Goal: Information Seeking & Learning: Learn about a topic

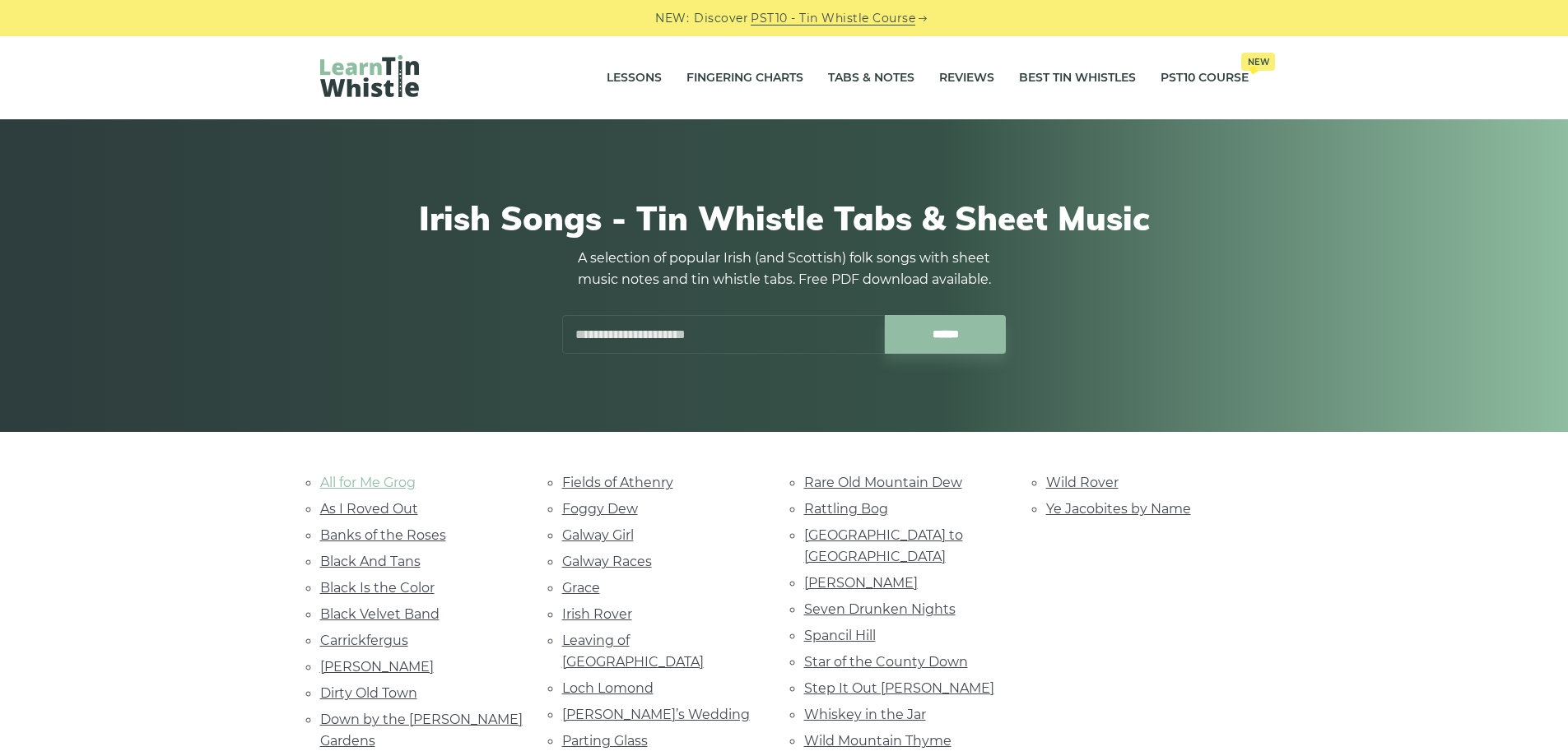
click at [351, 481] on link "All for Me Grog" at bounding box center [368, 483] width 95 height 16
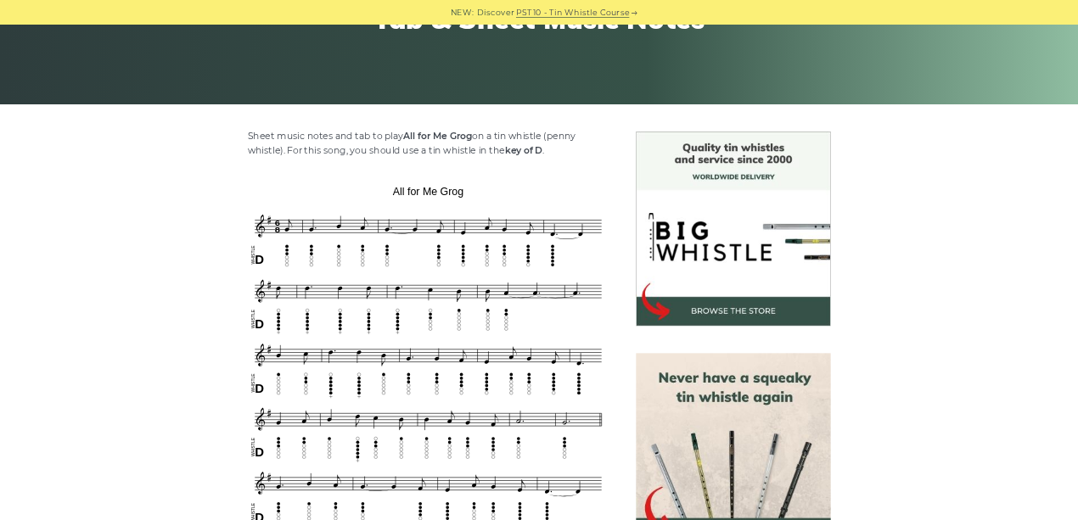
scroll to position [340, 0]
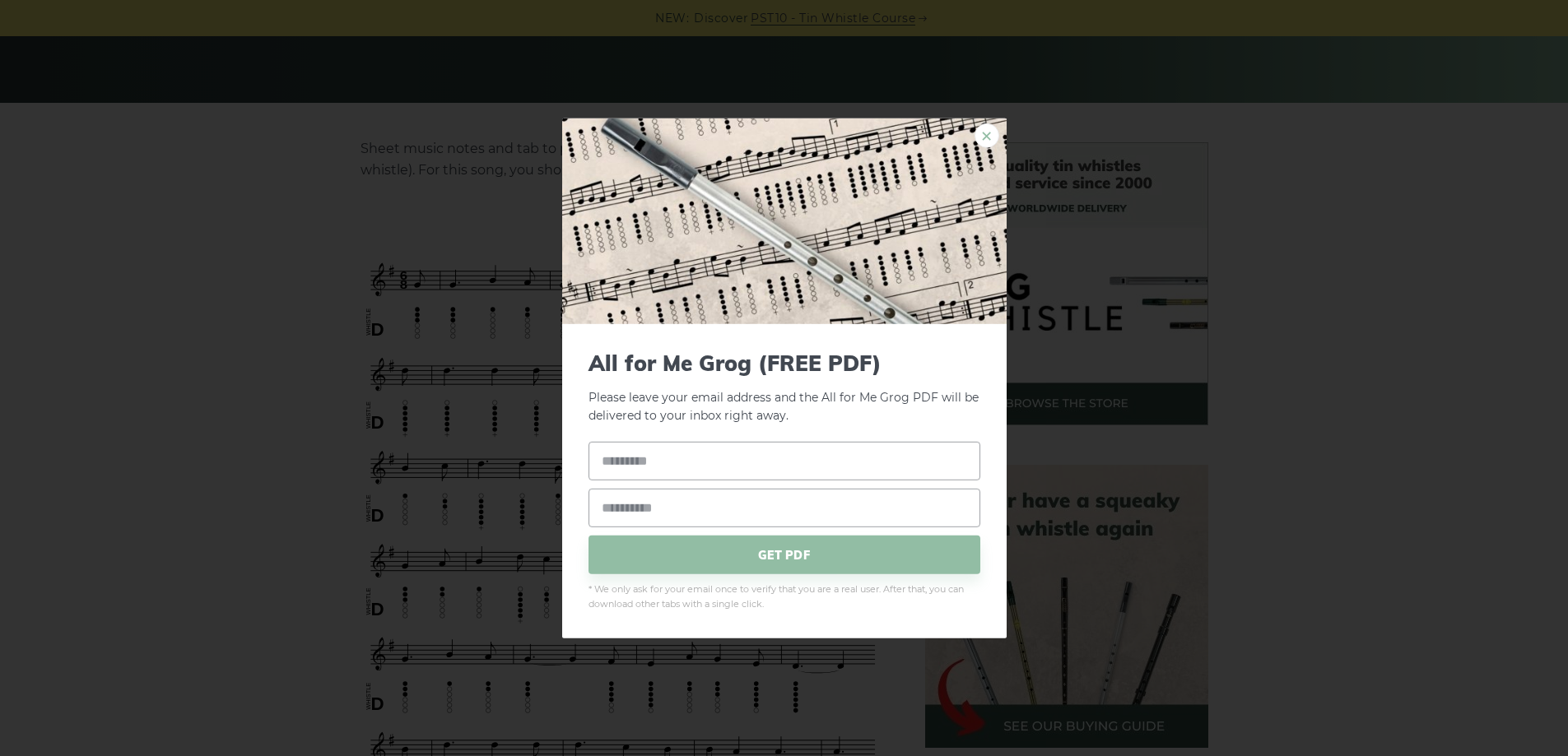
click at [983, 136] on link "×" at bounding box center [986, 134] width 24 height 24
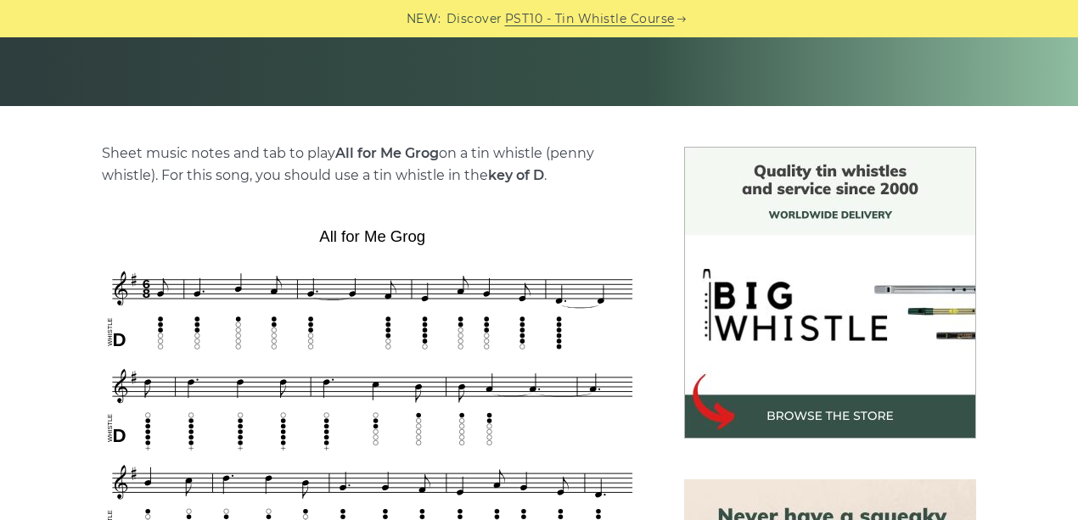
drag, startPoint x: 1629, startPoint y: 5, endPoint x: 58, endPoint y: 350, distance: 1608.4
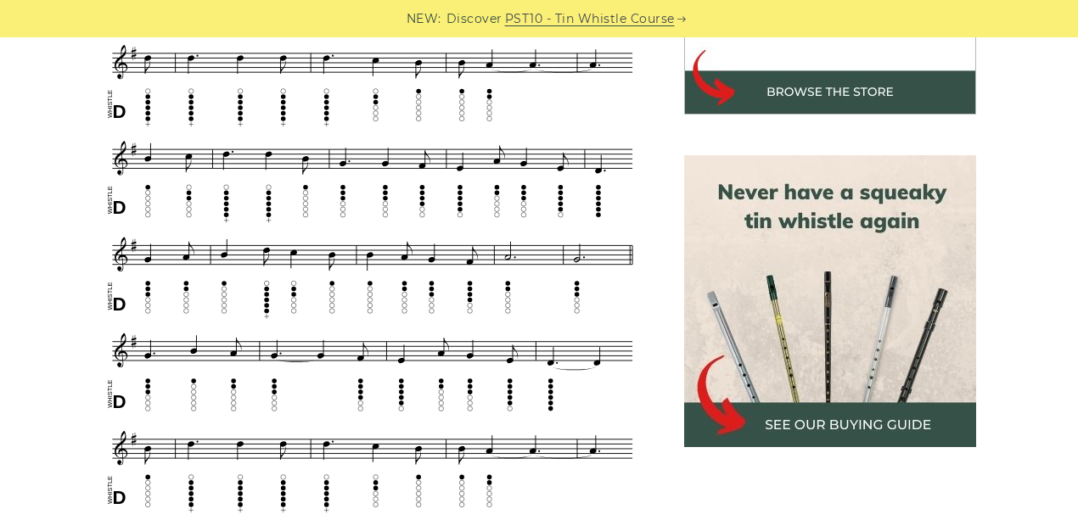
scroll to position [679, 0]
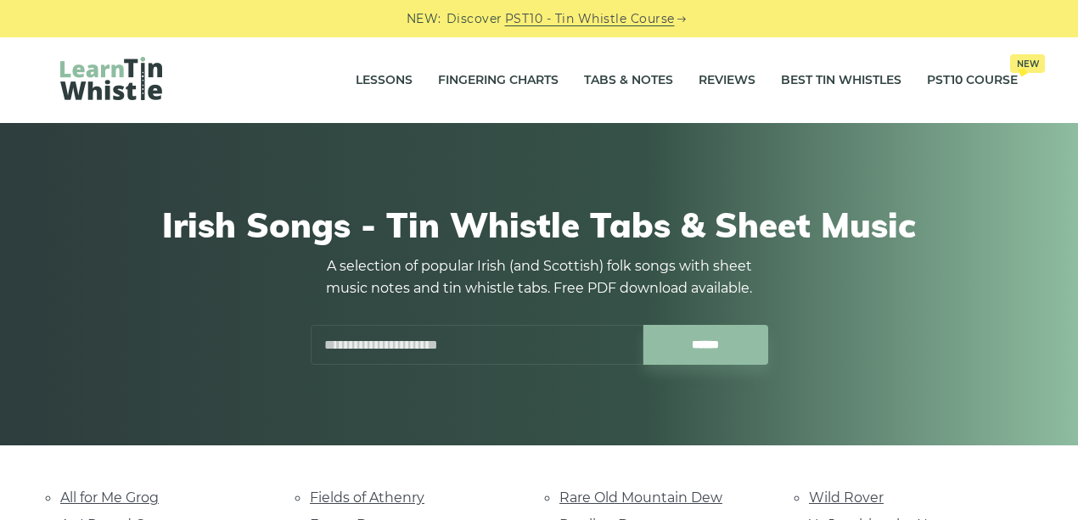
scroll to position [396, 0]
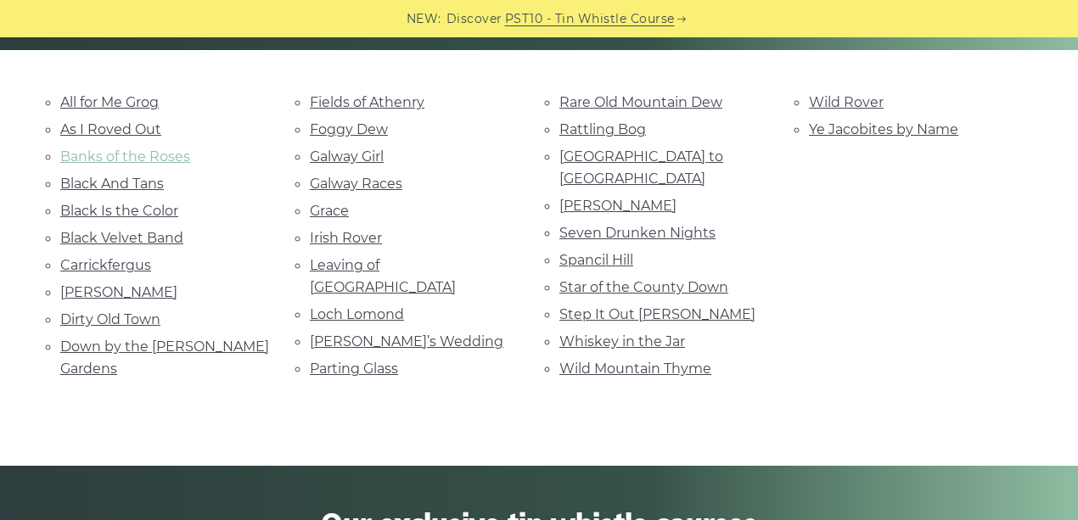
click at [171, 149] on link "Banks of the Roses" at bounding box center [125, 157] width 130 height 16
click at [609, 125] on link "Rattling Bog" at bounding box center [602, 129] width 87 height 16
click at [708, 279] on link "Star of the County Down" at bounding box center [643, 287] width 169 height 16
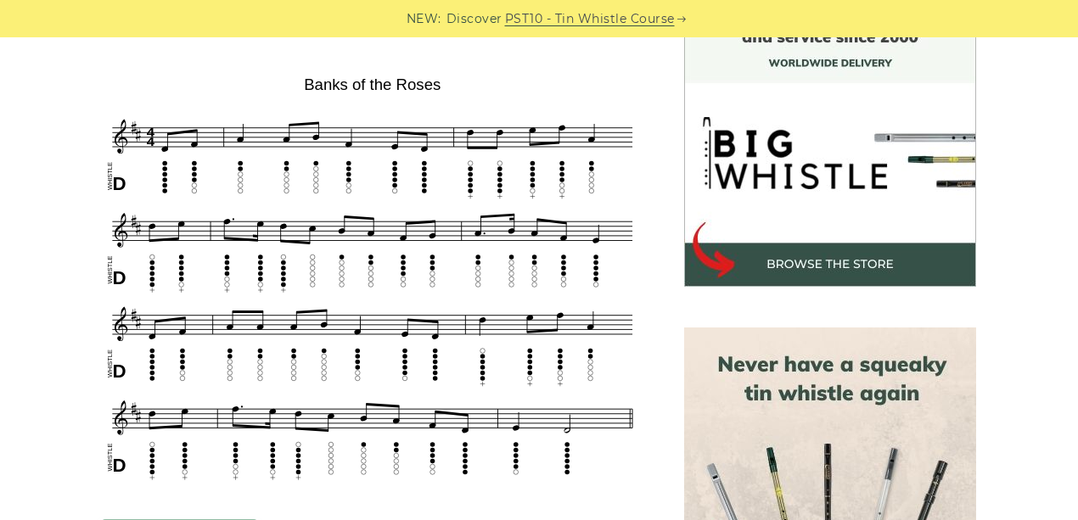
scroll to position [565, 0]
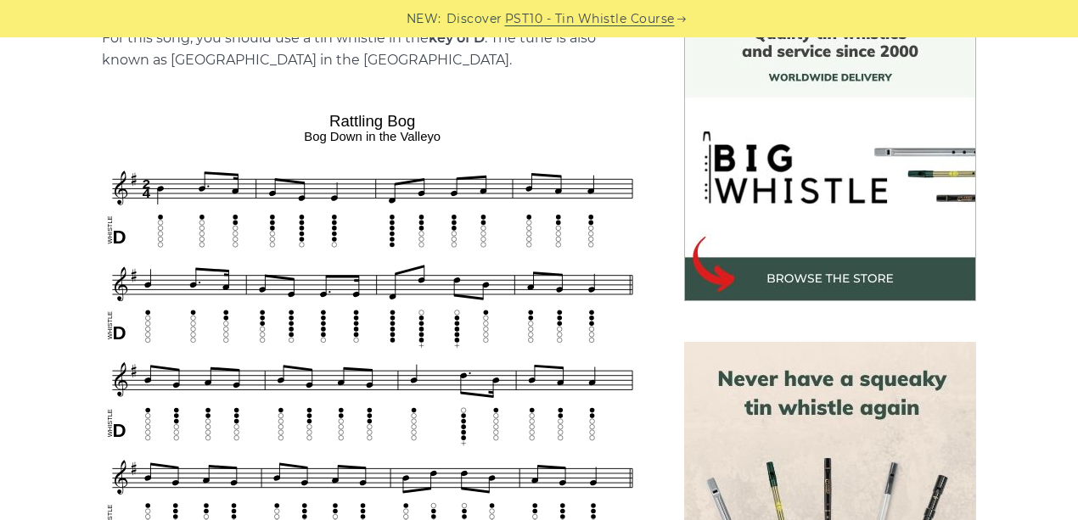
scroll to position [509, 0]
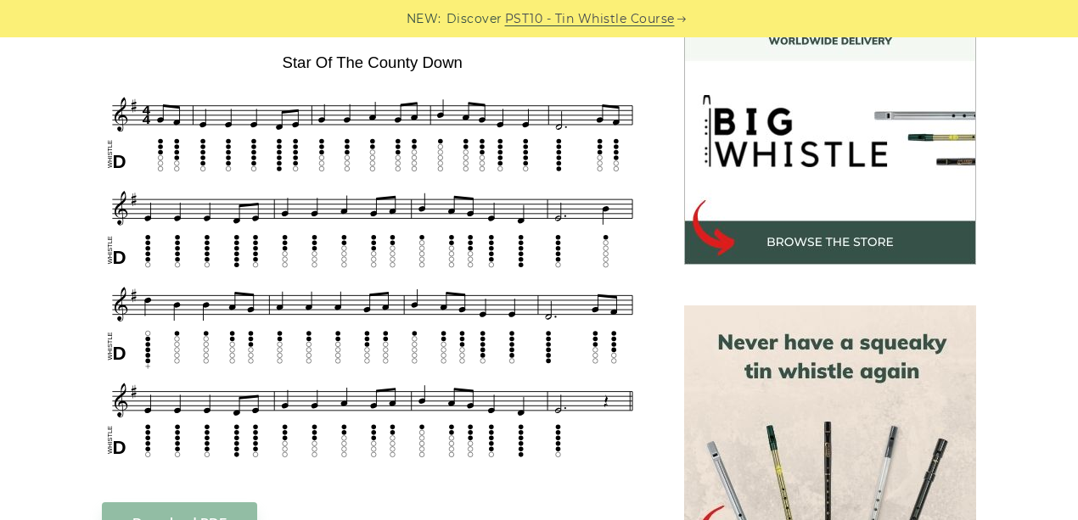
scroll to position [509, 0]
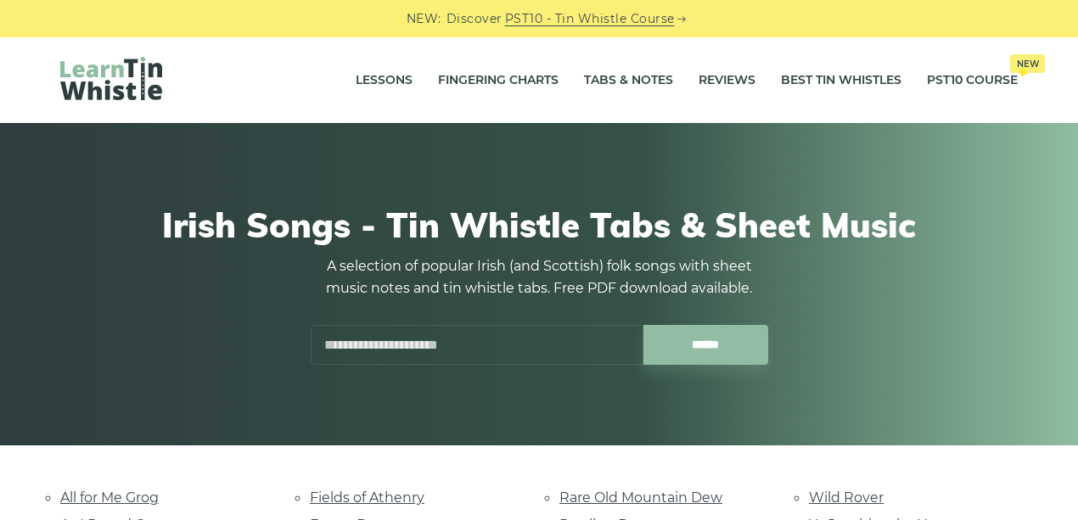
scroll to position [396, 0]
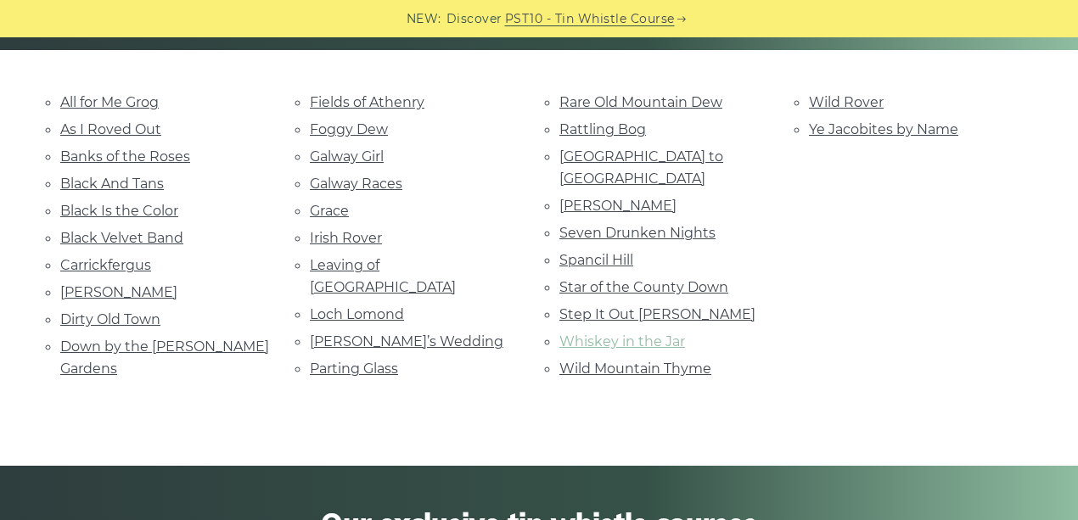
click at [656, 334] on link "Whiskey in the Jar" at bounding box center [622, 342] width 126 height 16
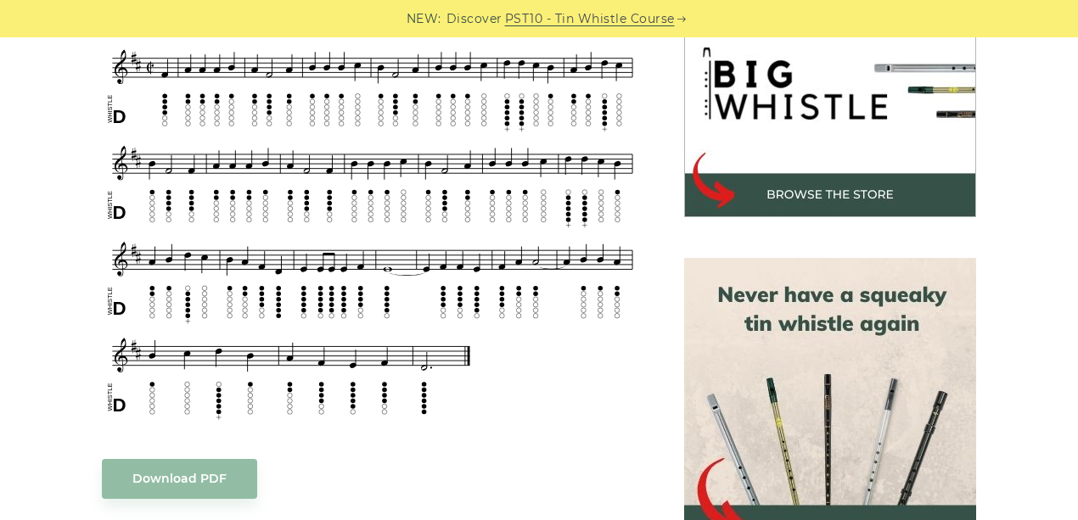
scroll to position [565, 0]
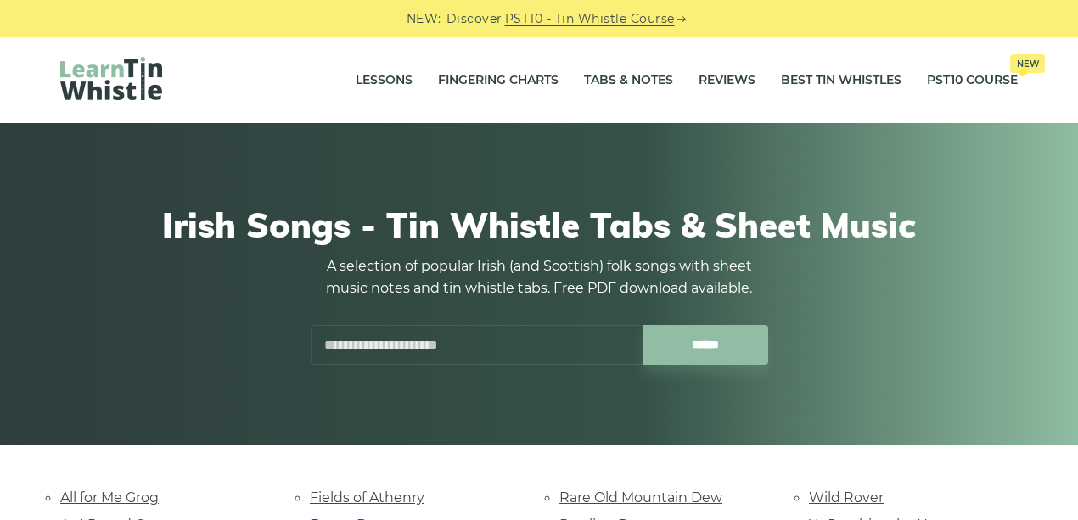
scroll to position [396, 0]
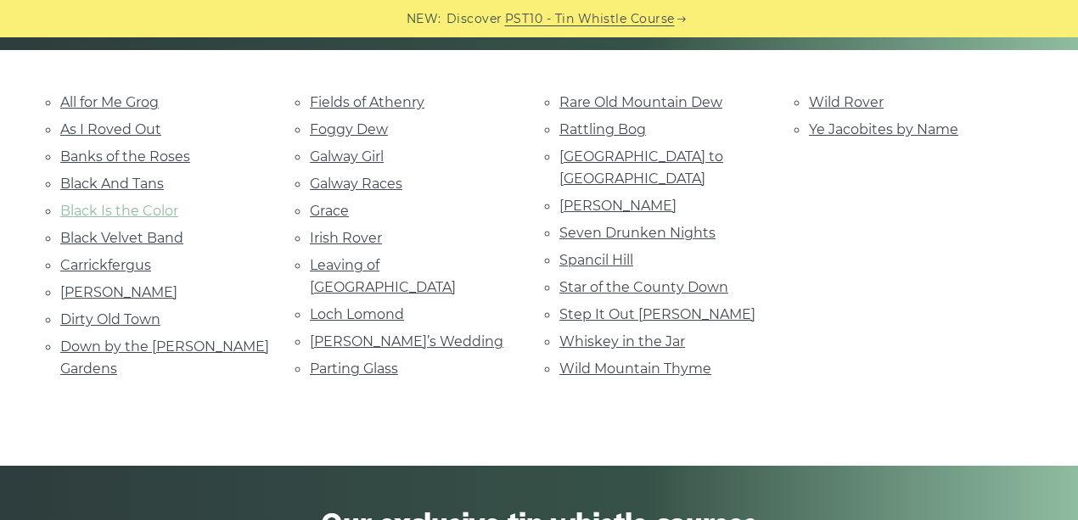
click at [149, 207] on link "Black Is the Color" at bounding box center [119, 211] width 118 height 16
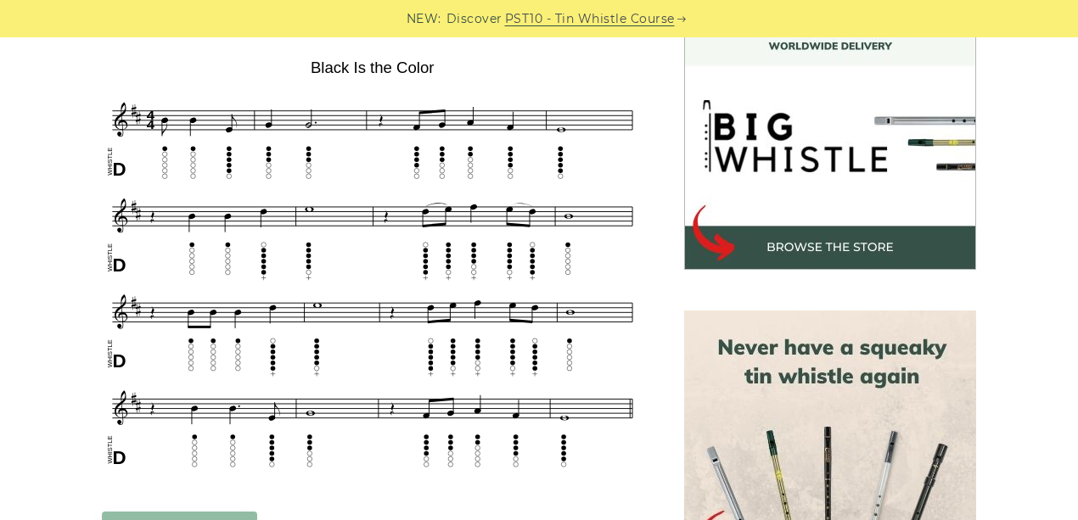
scroll to position [509, 0]
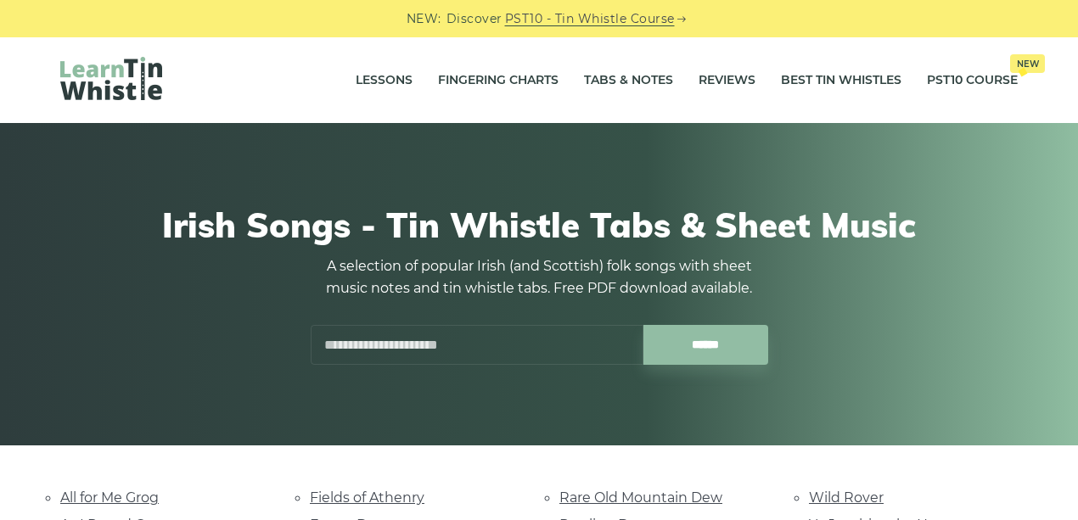
scroll to position [396, 0]
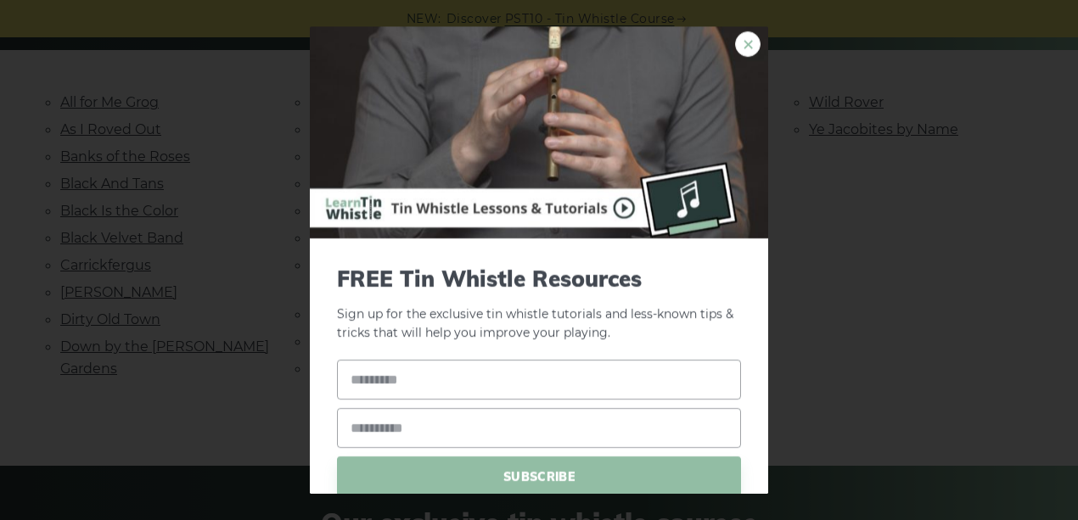
click at [747, 45] on link "×" at bounding box center [747, 43] width 25 height 25
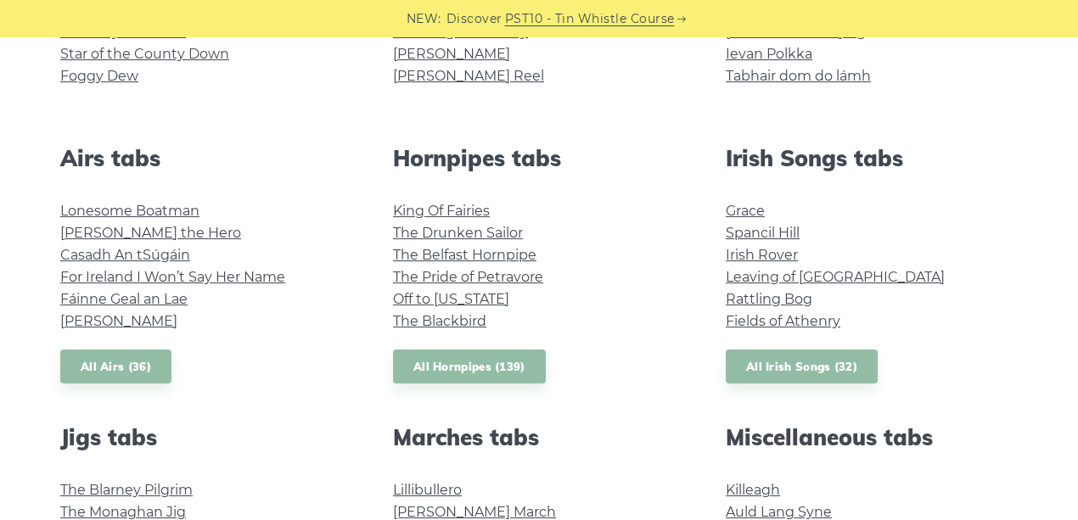
scroll to position [622, 0]
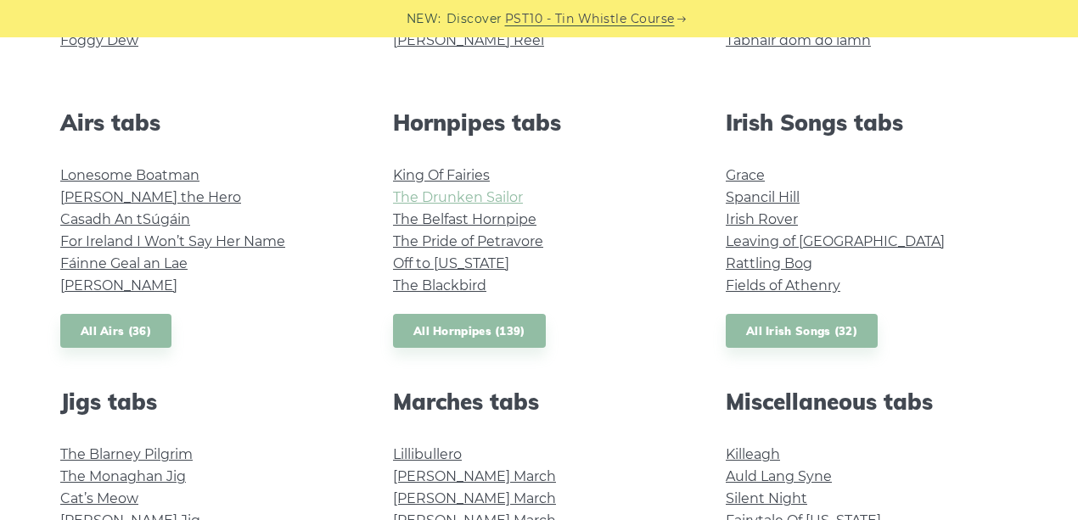
click at [435, 195] on link "The Drunken Sailor" at bounding box center [458, 197] width 130 height 16
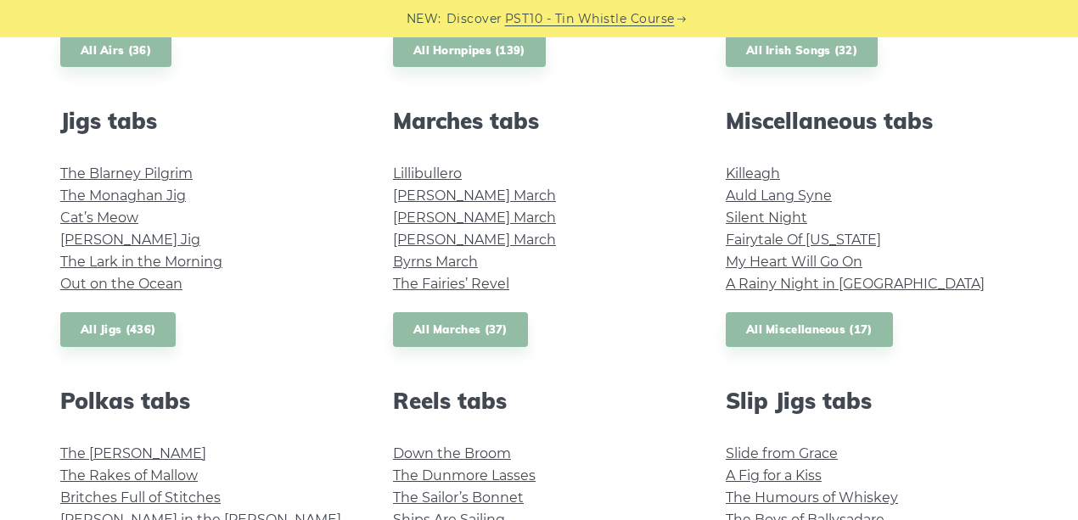
scroll to position [905, 0]
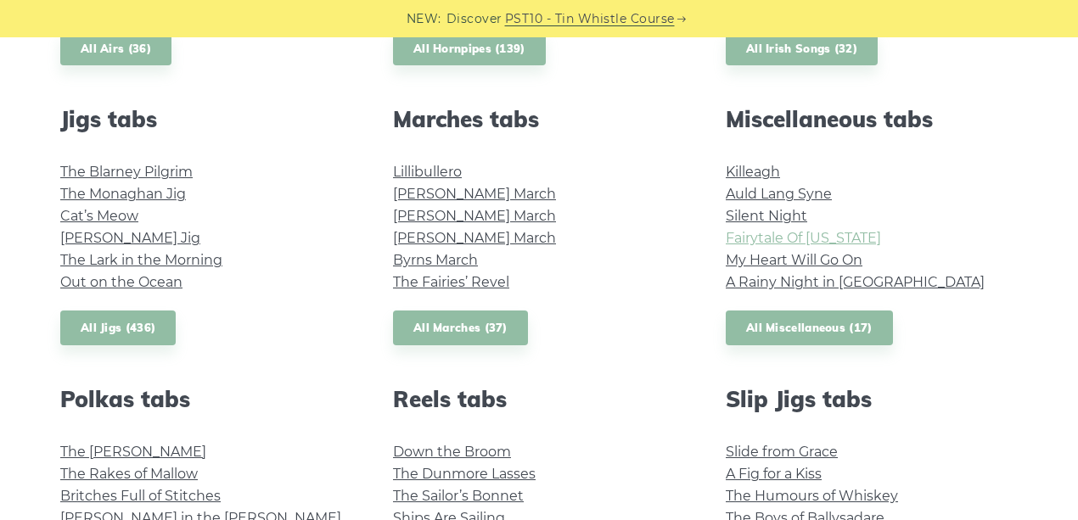
click at [777, 241] on link "Fairytale Of New York" at bounding box center [803, 238] width 155 height 16
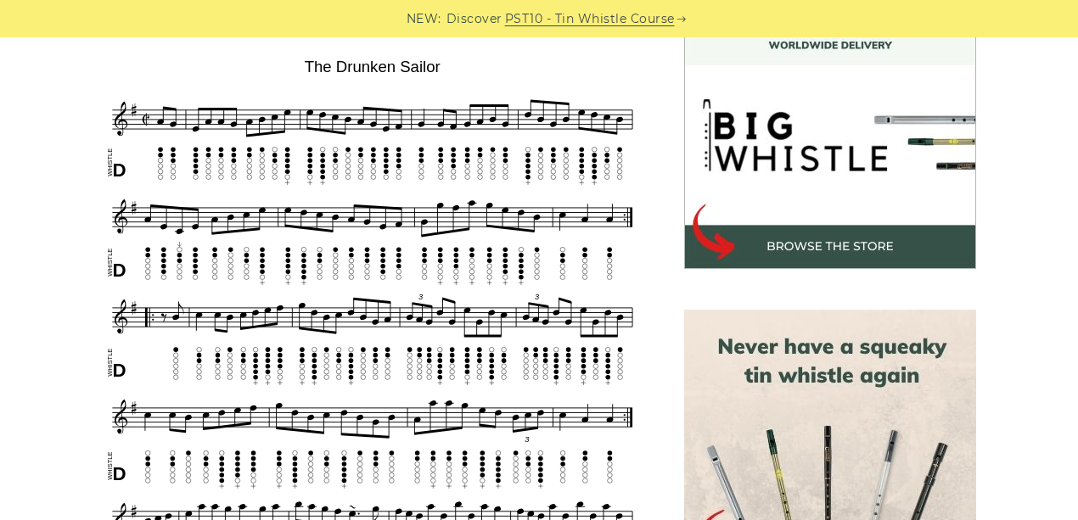
scroll to position [509, 0]
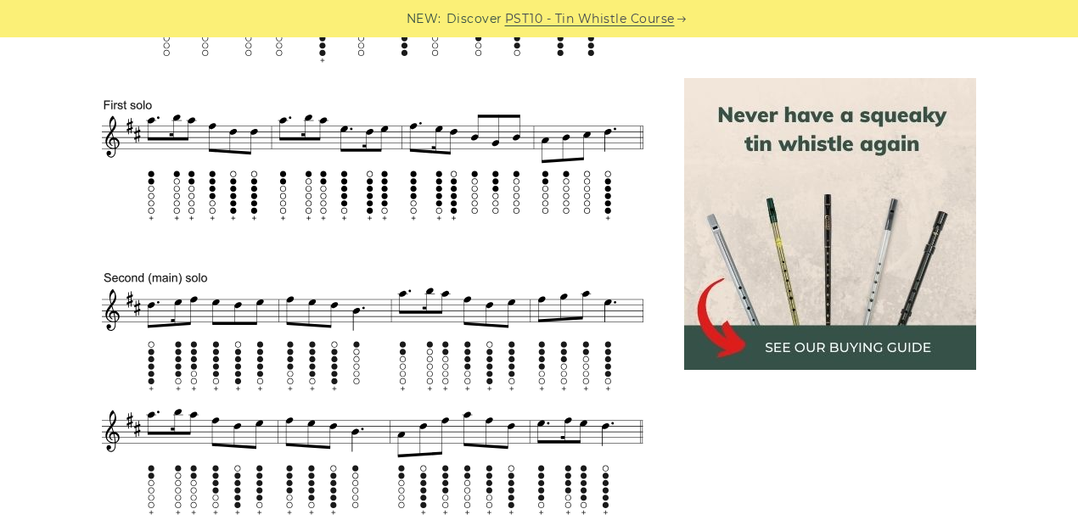
scroll to position [849, 0]
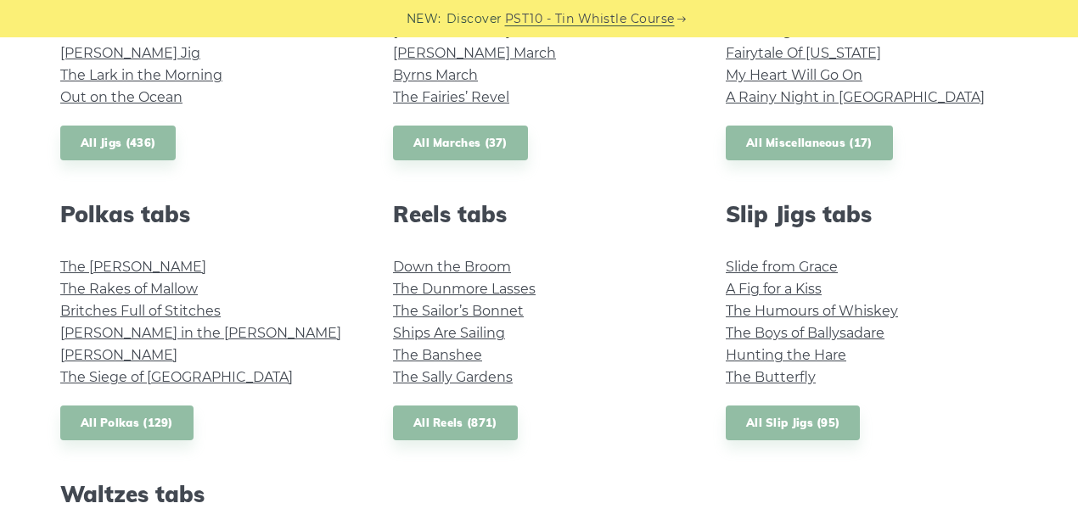
scroll to position [1188, 0]
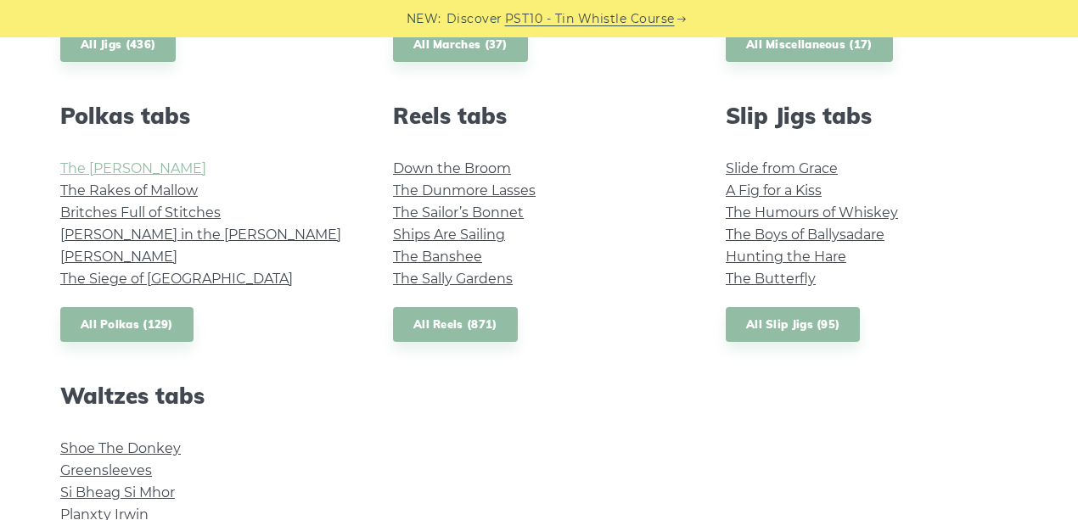
click at [148, 170] on link "The [PERSON_NAME]" at bounding box center [133, 168] width 146 height 16
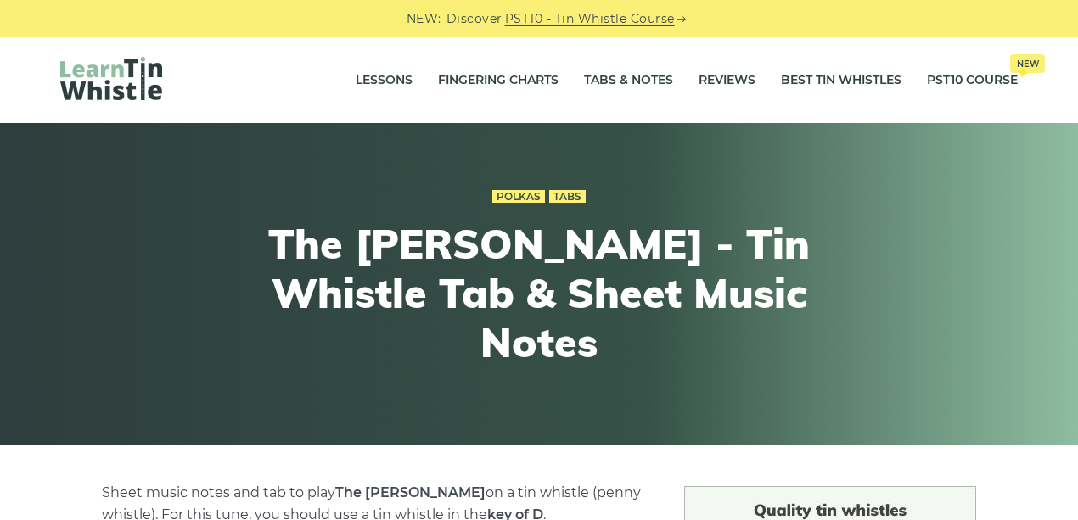
scroll to position [452, 0]
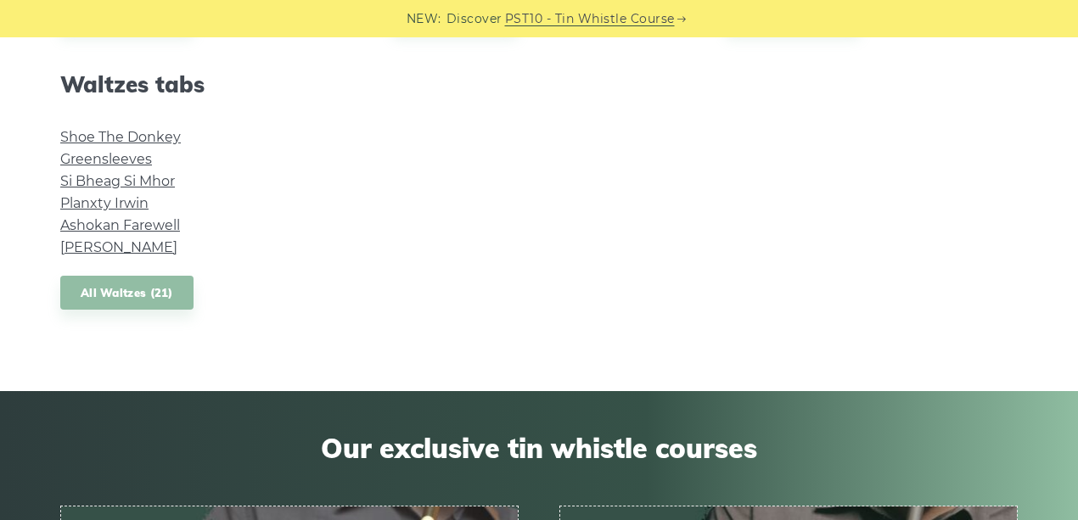
scroll to position [1528, 0]
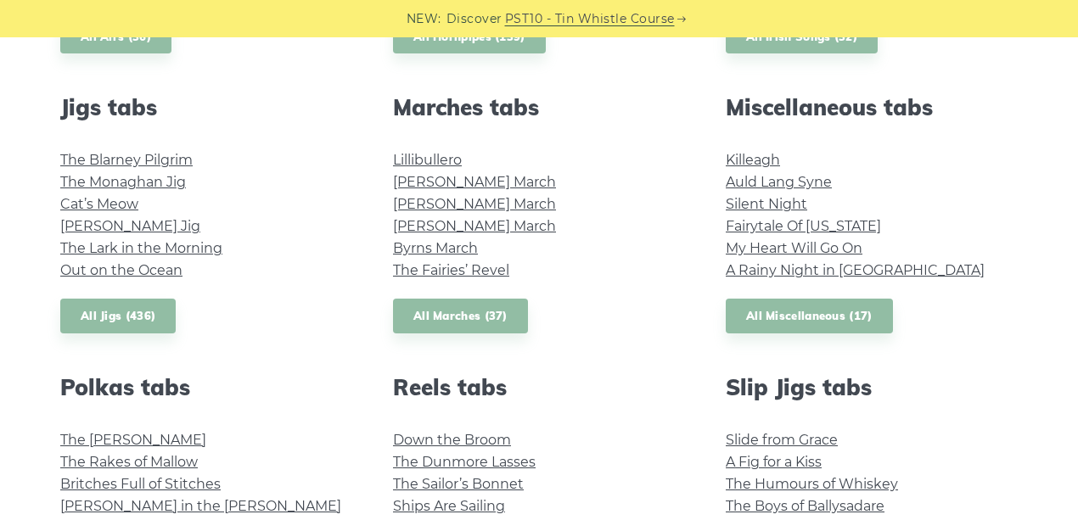
scroll to position [905, 0]
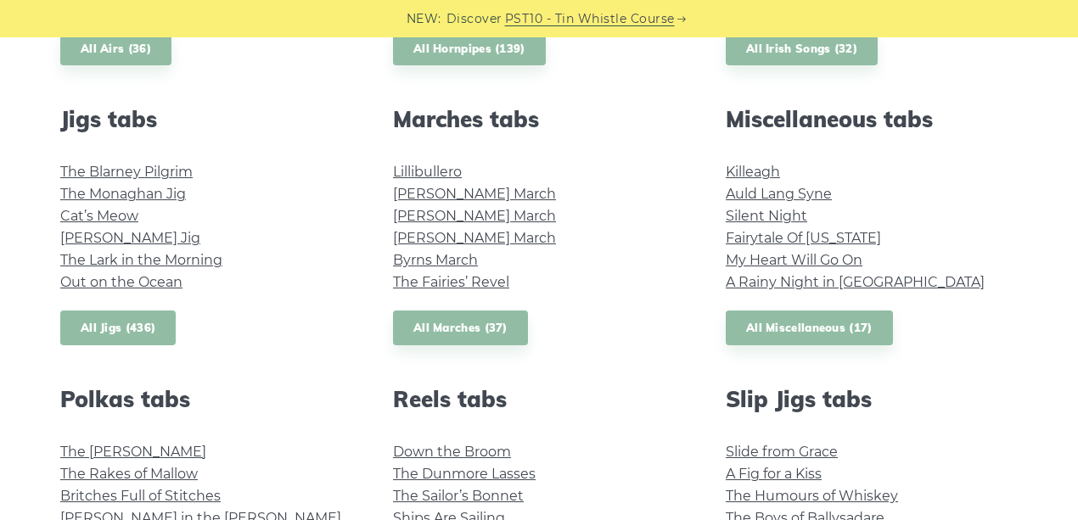
click at [101, 328] on link "All Jigs (436)" at bounding box center [117, 328] width 115 height 35
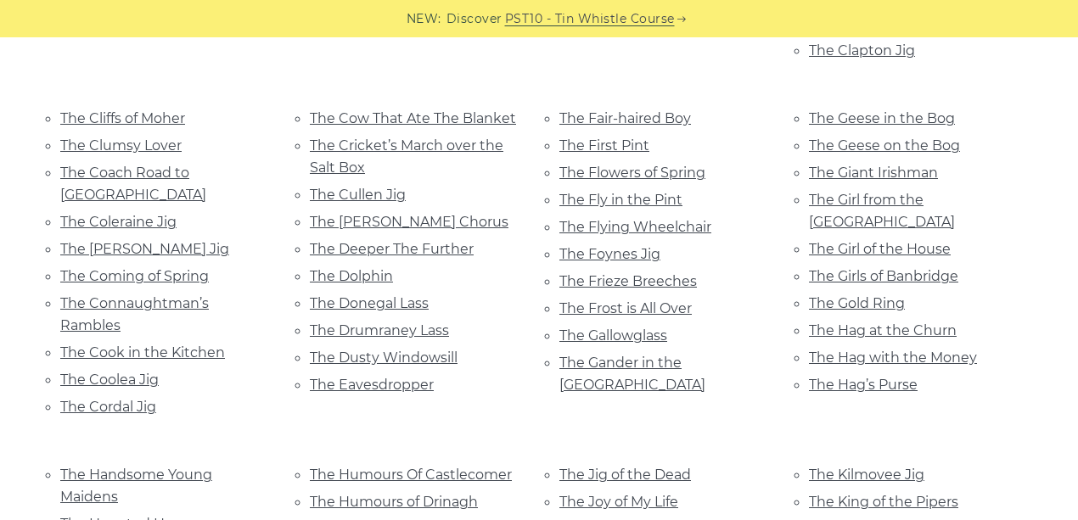
scroll to position [2659, 0]
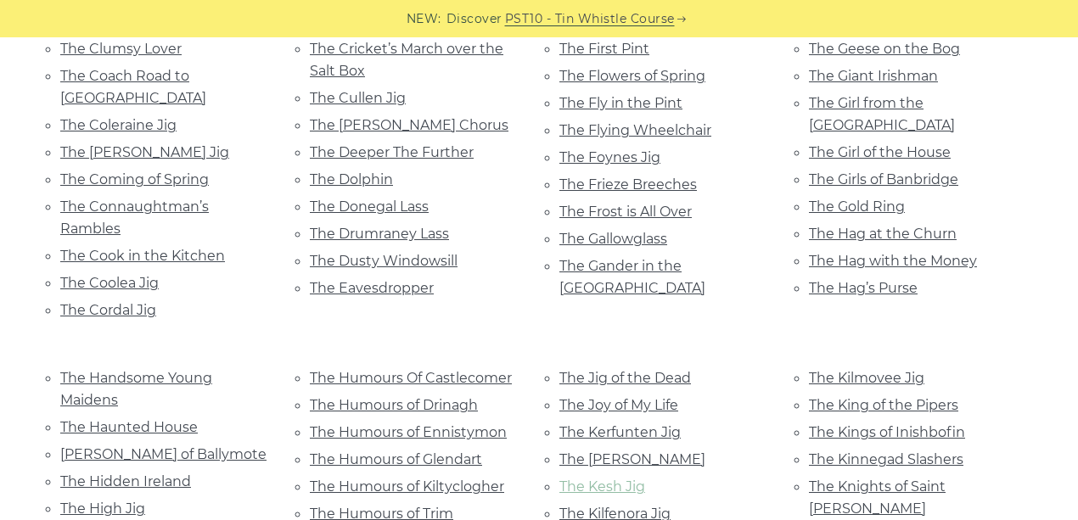
click at [618, 479] on link "The Kesh Jig" at bounding box center [602, 487] width 86 height 16
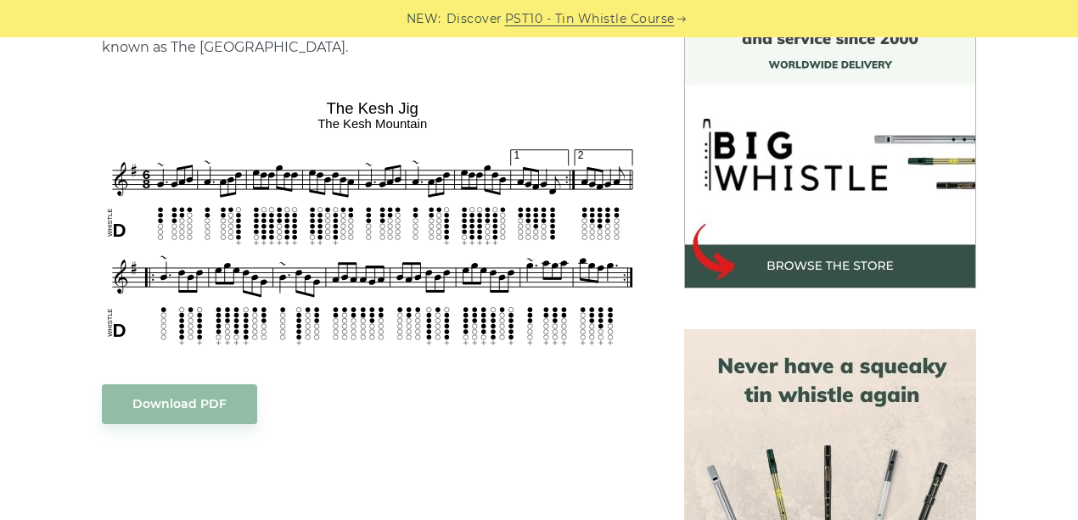
scroll to position [509, 0]
